Goal: Information Seeking & Learning: Learn about a topic

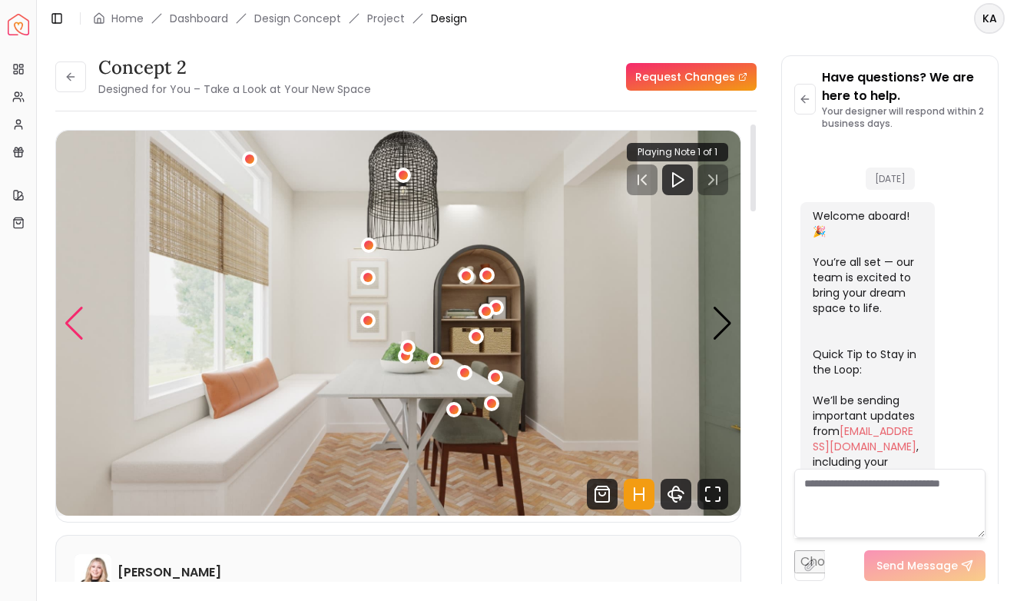
scroll to position [2771, 0]
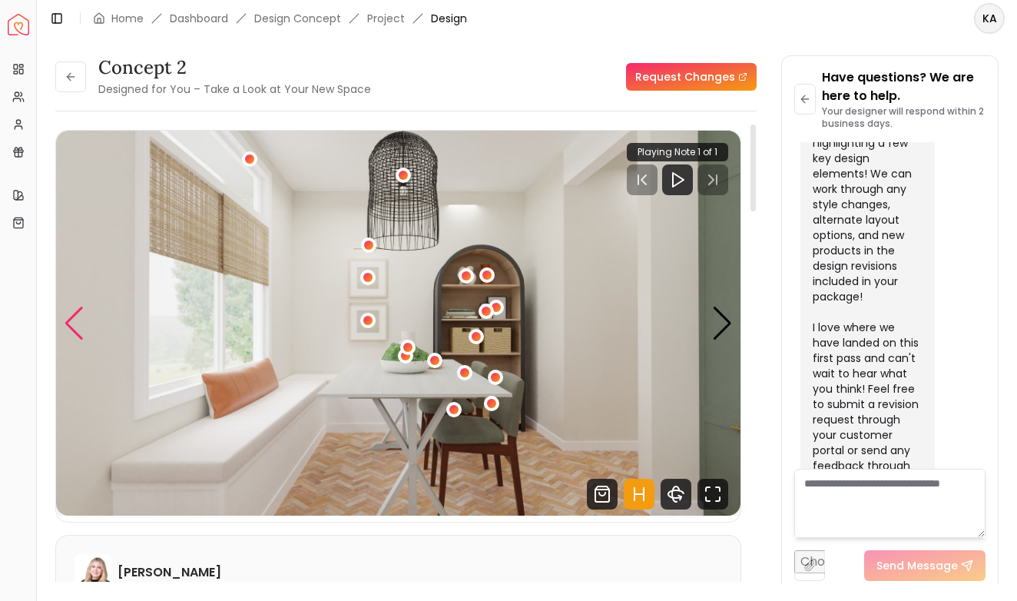
click at [79, 327] on div "Previous slide" at bounding box center [74, 324] width 21 height 34
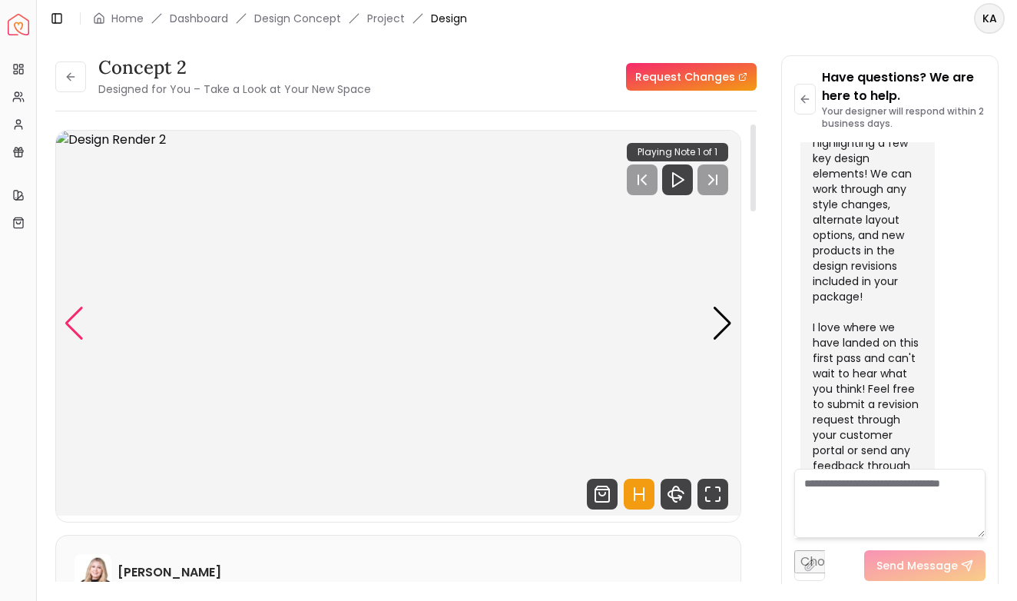
click at [79, 327] on div "Previous slide" at bounding box center [74, 324] width 21 height 34
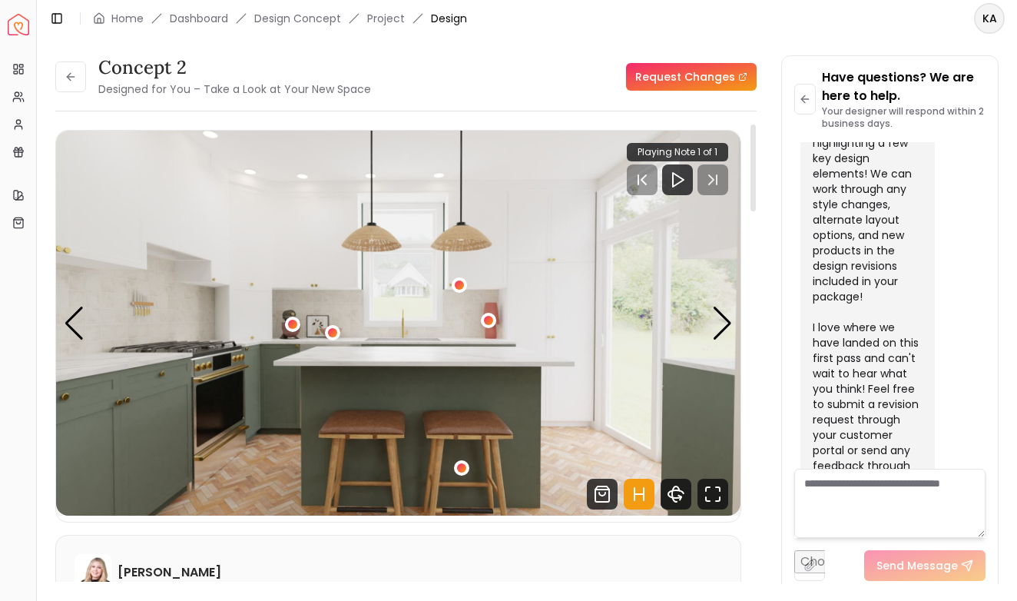
click at [701, 318] on img "1 / 5" at bounding box center [398, 323] width 684 height 385
click at [719, 323] on div "Next slide" at bounding box center [722, 324] width 21 height 34
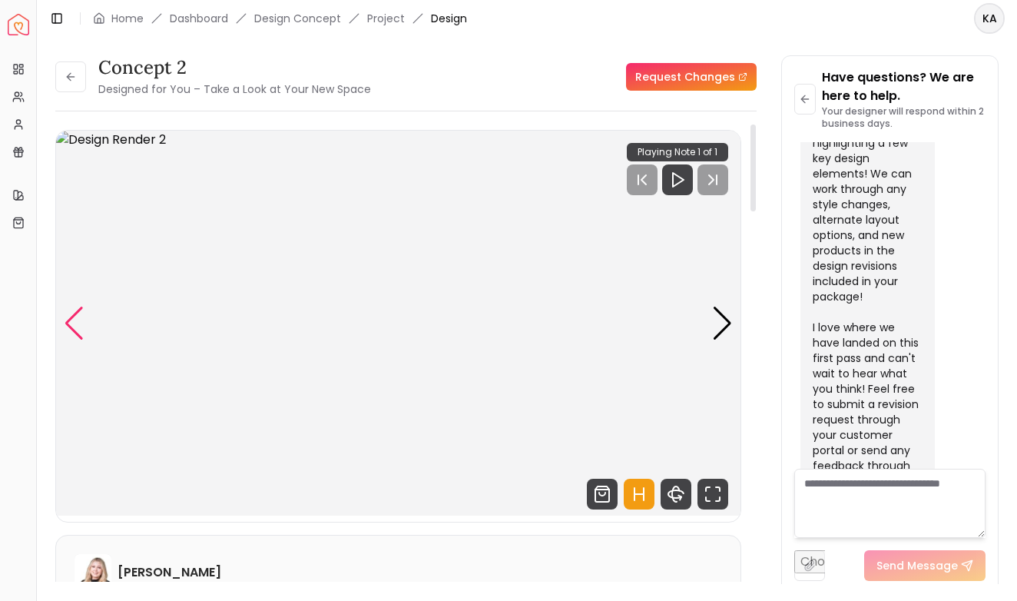
click at [77, 316] on div "Previous slide" at bounding box center [74, 324] width 21 height 34
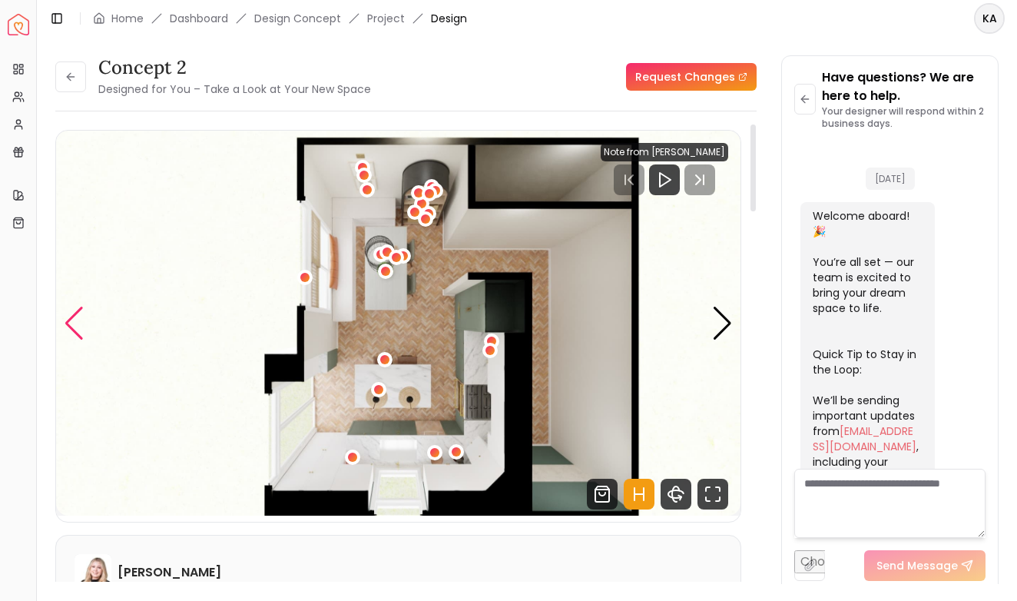
scroll to position [2771, 0]
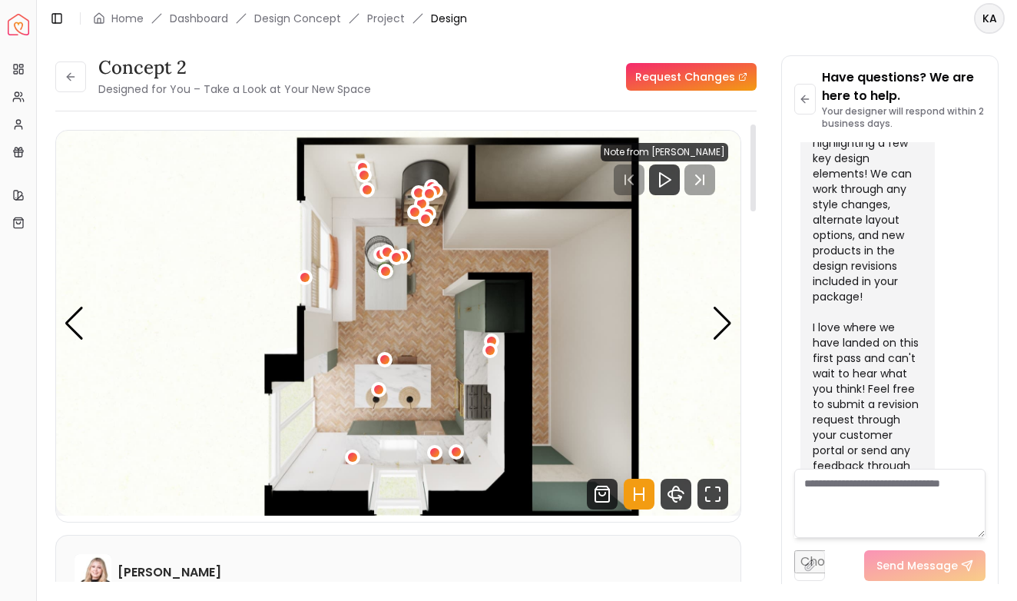
click at [733, 328] on div "Carousel" at bounding box center [398, 323] width 684 height 385
click at [722, 328] on div "Next slide" at bounding box center [722, 324] width 21 height 34
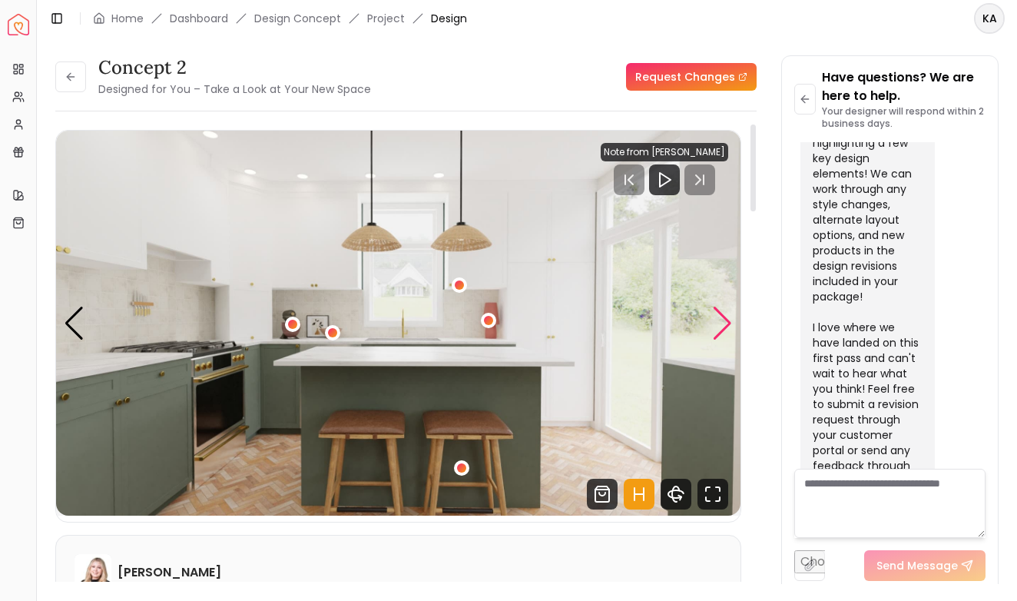
click at [722, 328] on div "Next slide" at bounding box center [722, 324] width 21 height 34
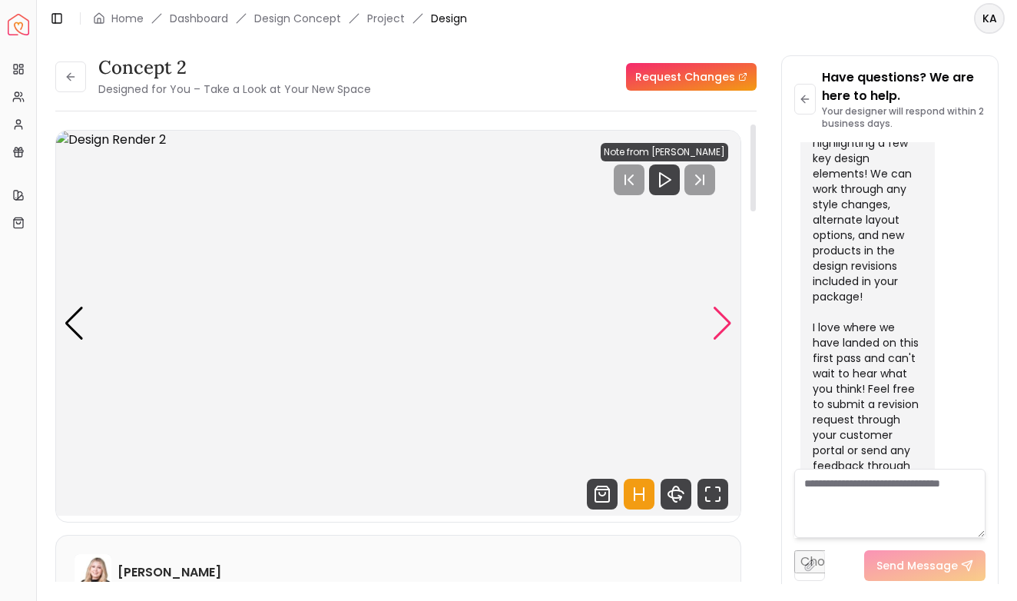
click at [722, 328] on div "Next slide" at bounding box center [722, 324] width 21 height 34
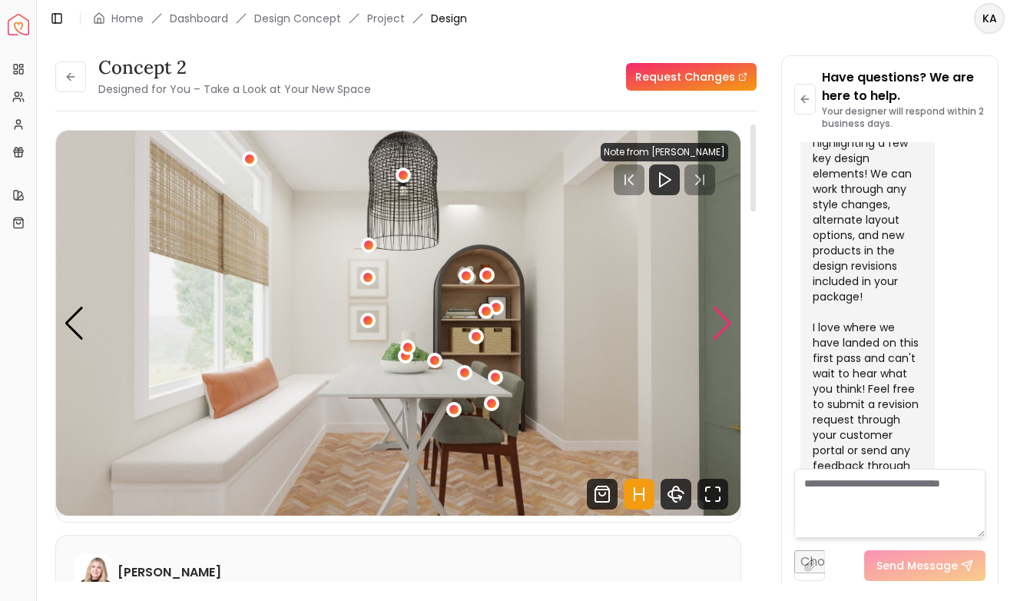
click at [723, 330] on div "Next slide" at bounding box center [722, 324] width 21 height 34
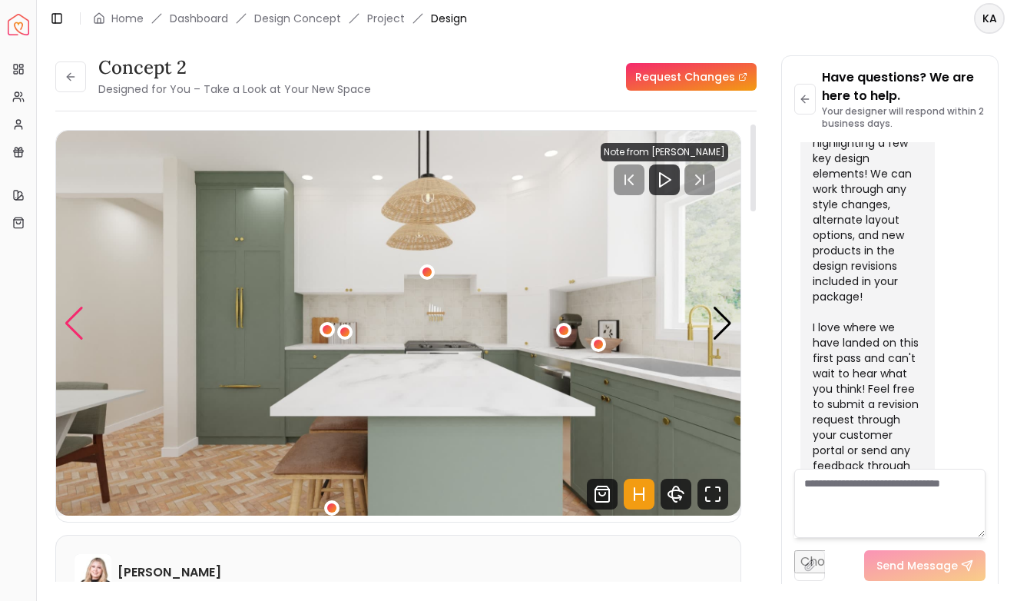
click at [76, 318] on div "Previous slide" at bounding box center [74, 324] width 21 height 34
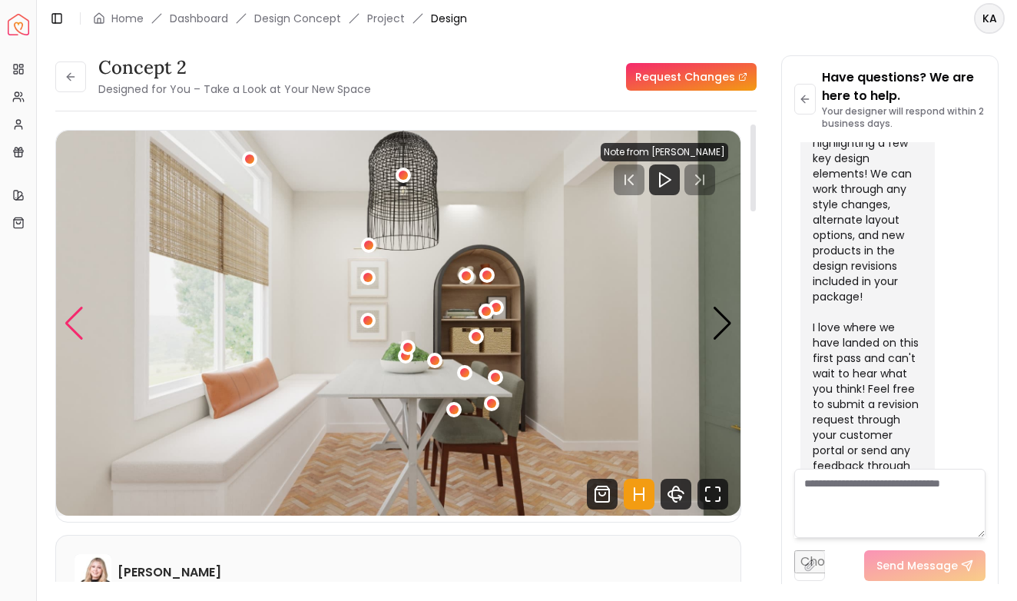
click at [78, 318] on div "Previous slide" at bounding box center [74, 324] width 21 height 34
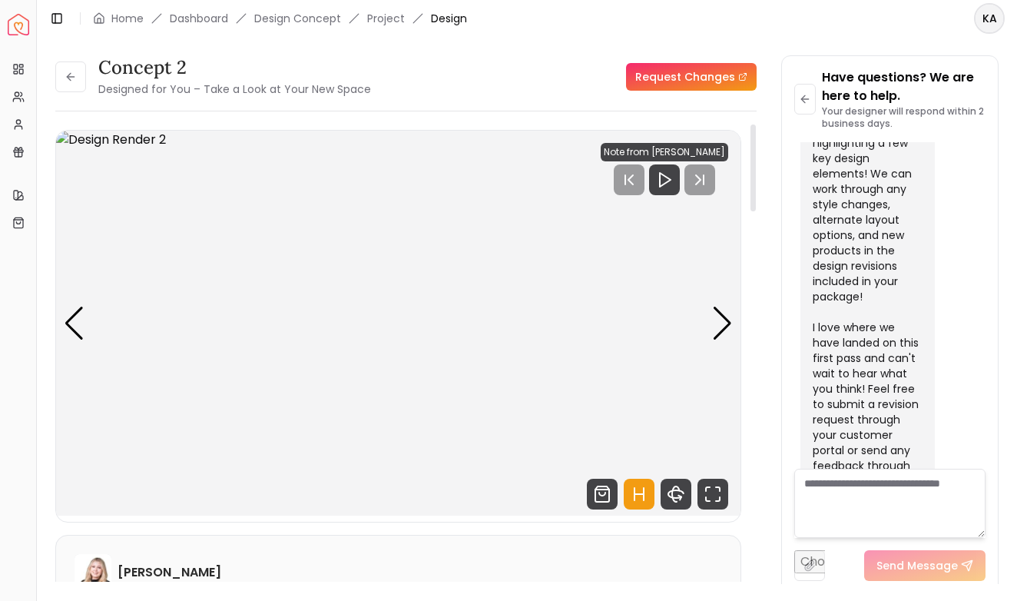
click at [710, 322] on img "2 / 5" at bounding box center [398, 323] width 684 height 385
click at [710, 321] on img "2 / 5" at bounding box center [398, 323] width 684 height 385
click at [726, 323] on div "Next slide" at bounding box center [722, 324] width 21 height 34
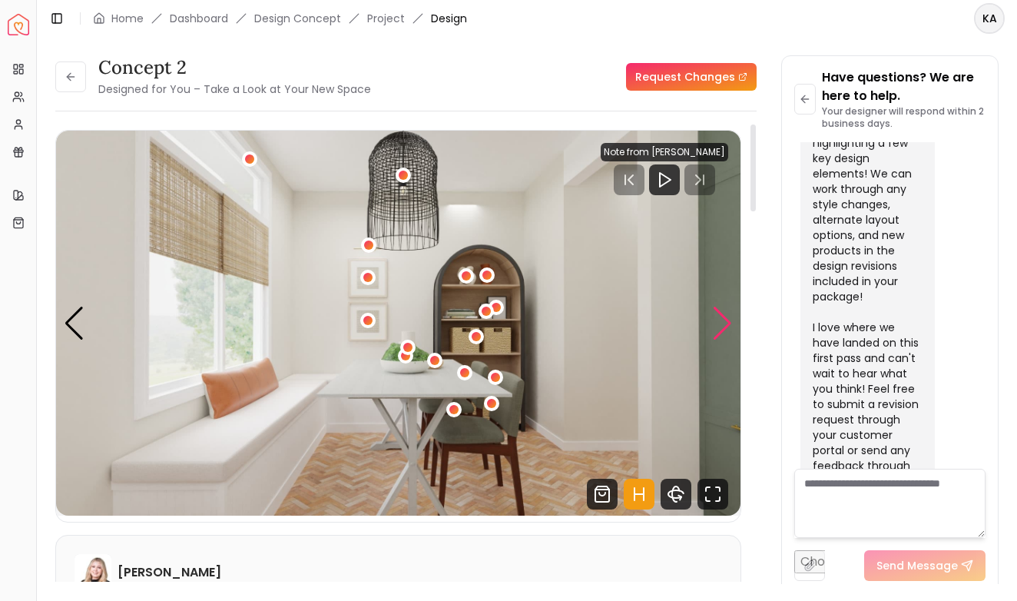
click at [726, 323] on div "Next slide" at bounding box center [722, 324] width 21 height 34
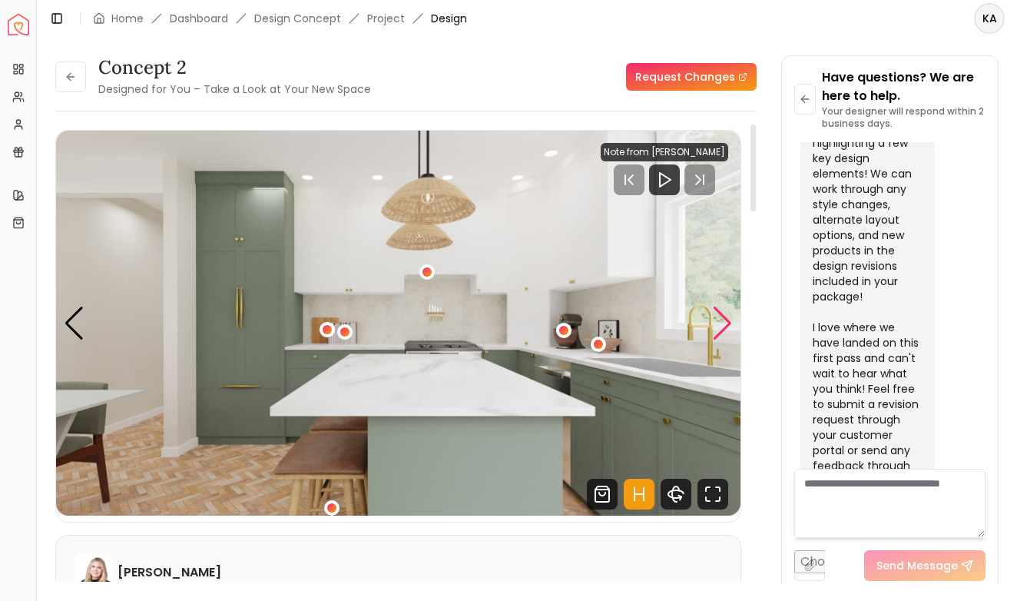
click at [726, 323] on div "Next slide" at bounding box center [722, 324] width 21 height 34
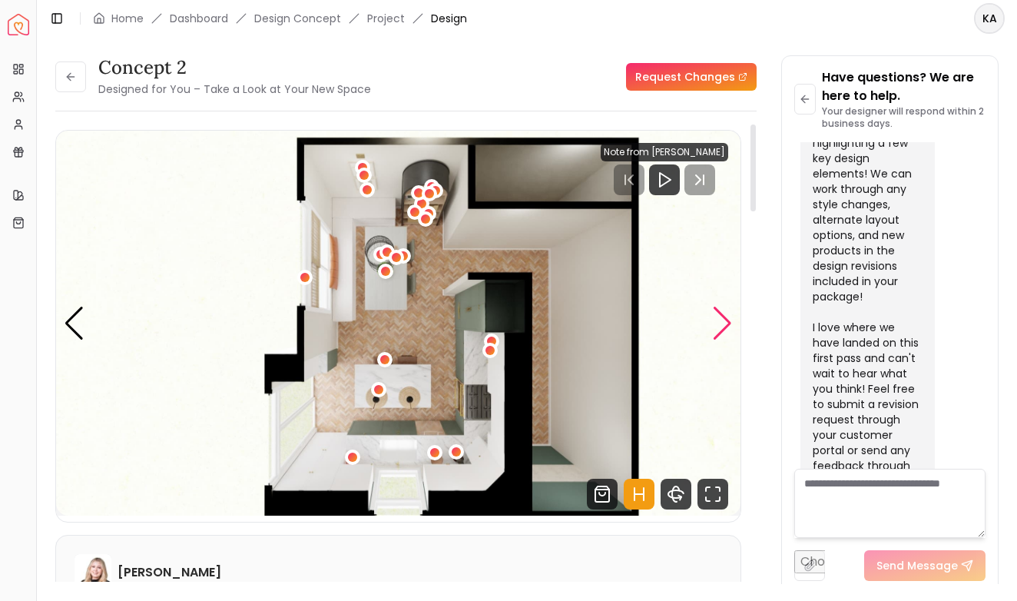
click at [727, 325] on div "Next slide" at bounding box center [722, 324] width 21 height 34
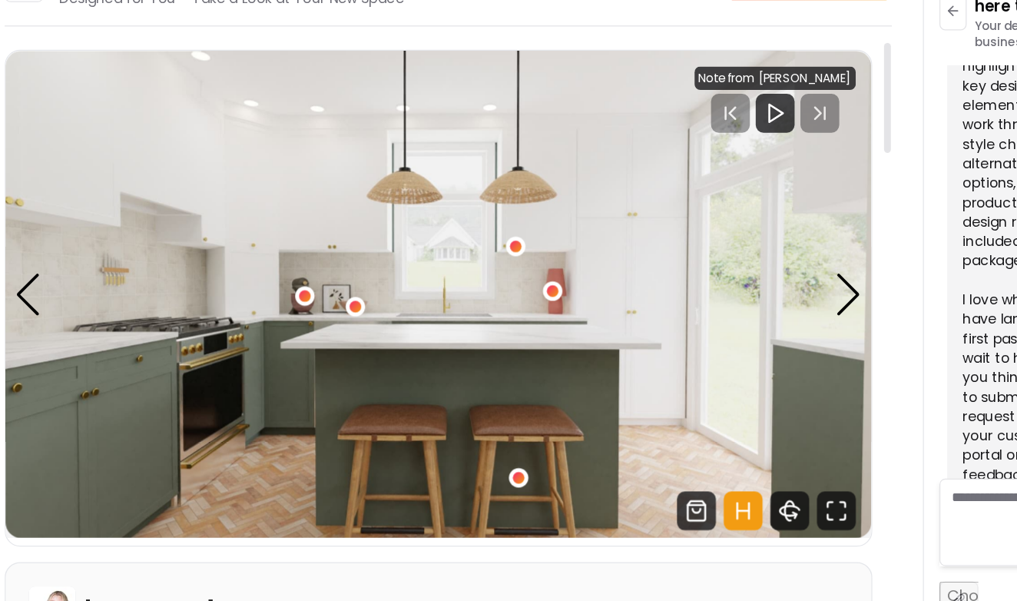
click at [257, 55] on div "concept 2 Designed for You – Take a Look at Your New Space Request Changes conc…" at bounding box center [405, 324] width 701 height 538
click at [661, 479] on icon "360 View" at bounding box center [676, 494] width 31 height 31
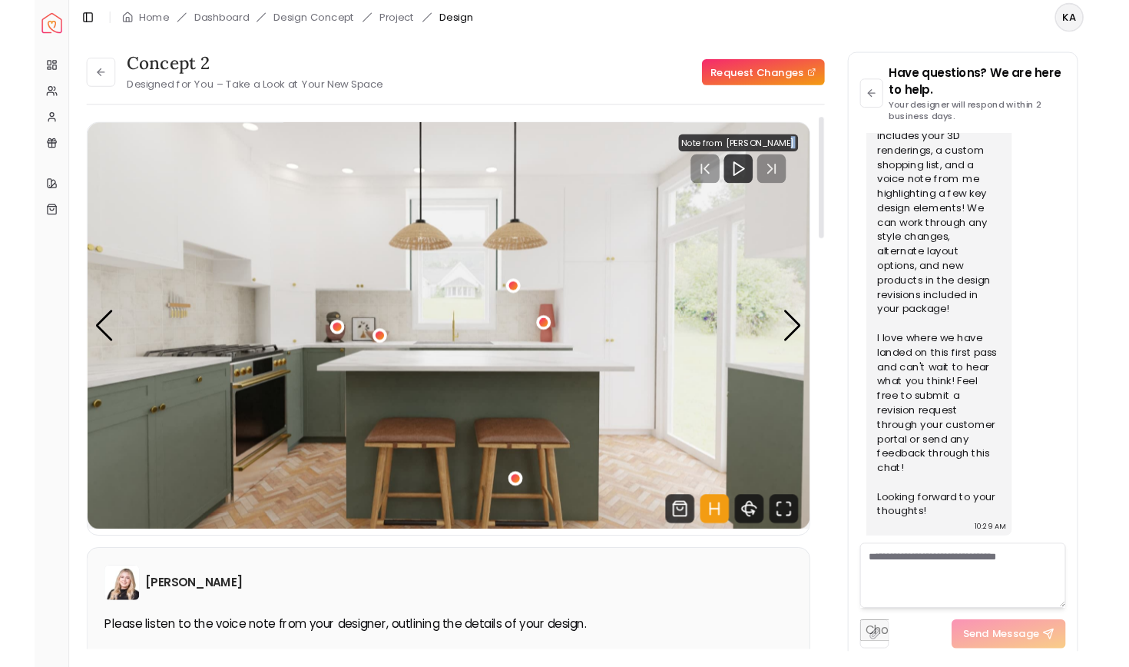
scroll to position [2293, 0]
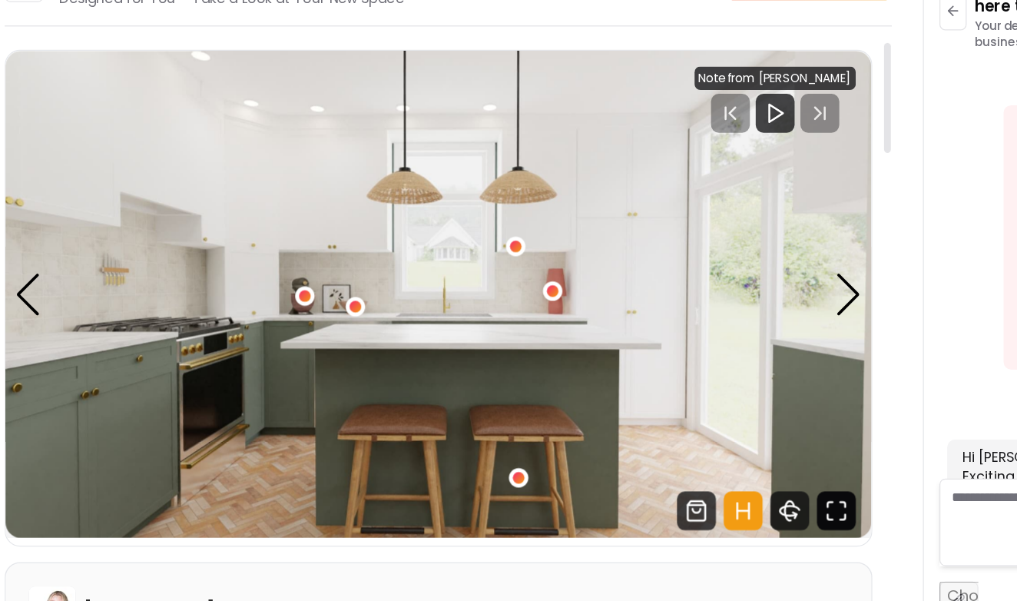
click at [698, 479] on icon "Fullscreen" at bounding box center [713, 494] width 31 height 31
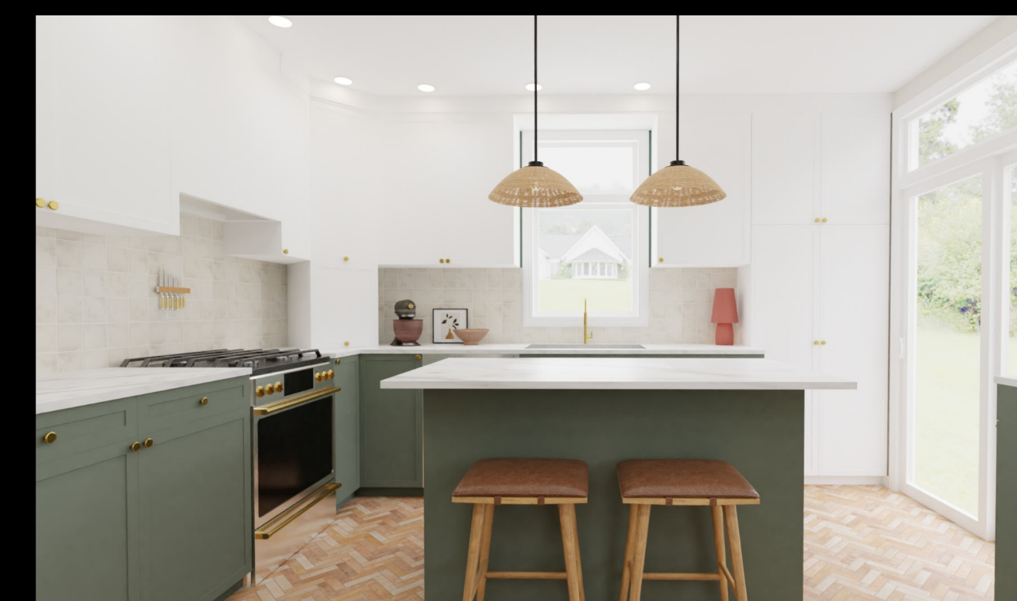
drag, startPoint x: 724, startPoint y: 0, endPoint x: 635, endPoint y: -31, distance: 95.0
click at [635, 0] on html "Spacejoy Dashboard Overview Projects My Referrals My Profile Gift Card Balance …" at bounding box center [508, 300] width 1017 height 601
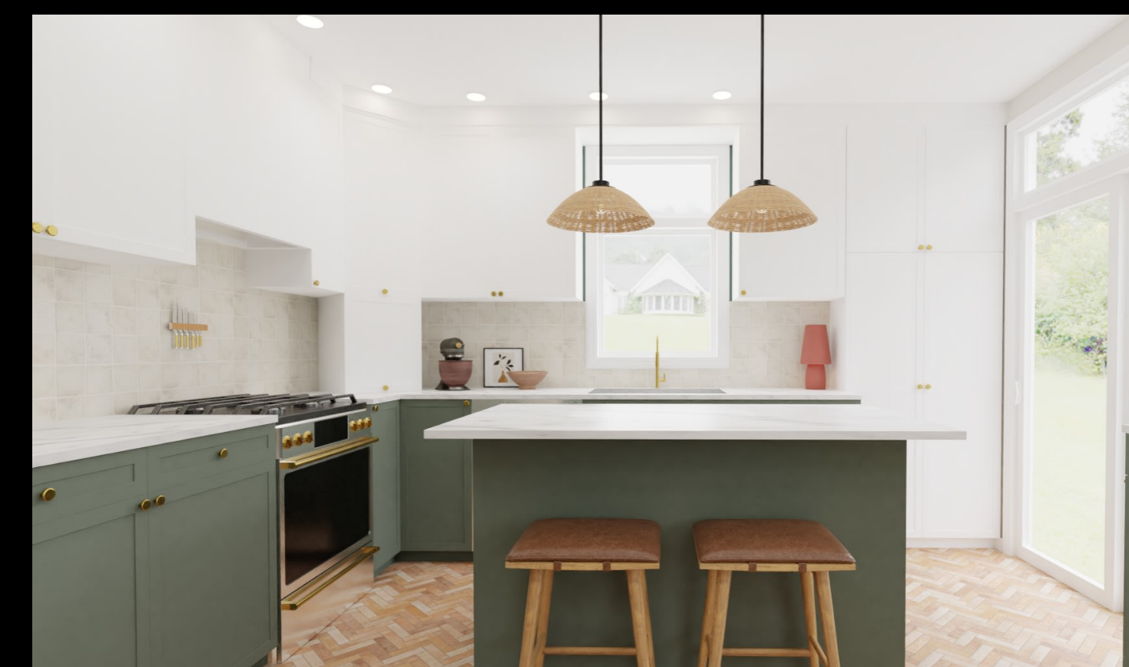
click at [12, 328] on div "1 of 5" at bounding box center [564, 286] width 1105 height 548
